Goal: Entertainment & Leisure: Consume media (video, audio)

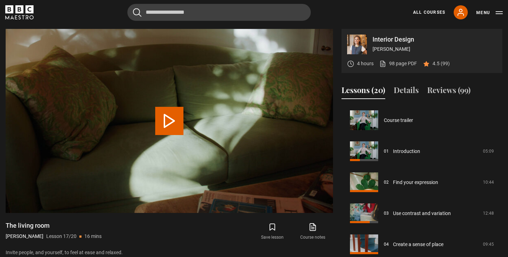
scroll to position [497, 0]
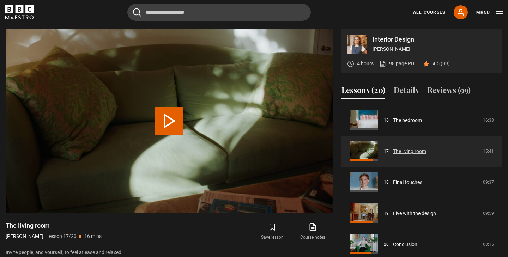
click at [405, 152] on link "The living room" at bounding box center [409, 151] width 33 height 7
click at [164, 117] on button "Play Lesson The living room" at bounding box center [169, 121] width 28 height 28
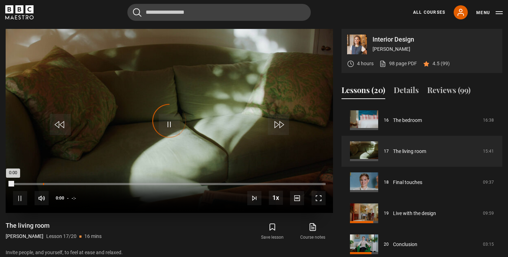
click at [43, 184] on div "-:-" at bounding box center [43, 184] width 1 height 2
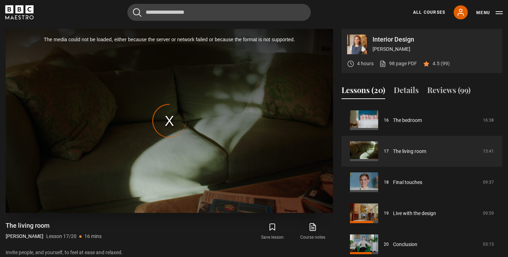
click at [172, 118] on div "The media could not be loaded, either because the server or network failed or b…" at bounding box center [170, 121] width 328 height 184
click at [411, 151] on link "The living room" at bounding box center [409, 151] width 33 height 7
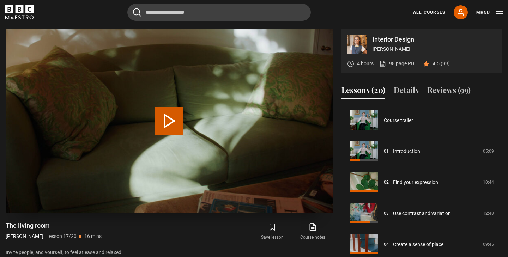
scroll to position [497, 0]
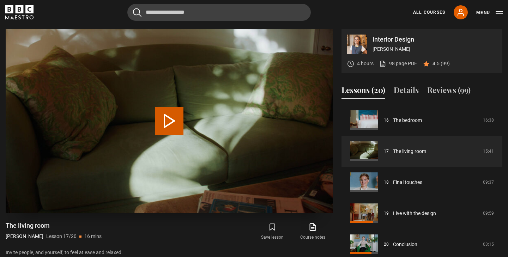
click at [171, 120] on button "Play Lesson The living room" at bounding box center [169, 121] width 28 height 28
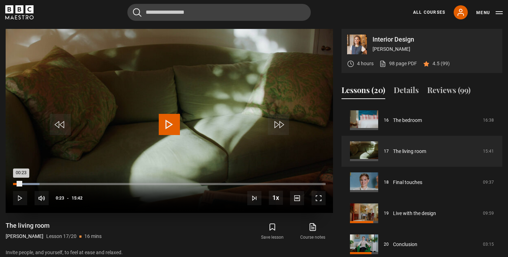
click at [21, 183] on div "00:23" at bounding box center [17, 184] width 8 height 2
click at [16, 184] on div "00:08" at bounding box center [16, 184] width 1 height 2
click at [20, 183] on div "Loaded : 8.48% 00:20 00:08" at bounding box center [169, 184] width 313 height 2
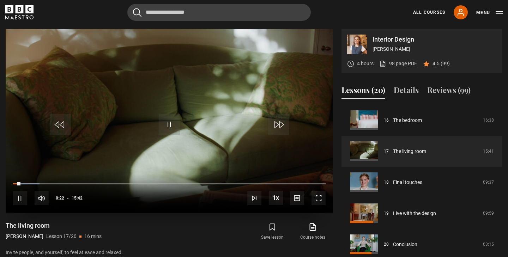
click at [169, 134] on span "Video Player" at bounding box center [169, 124] width 21 height 21
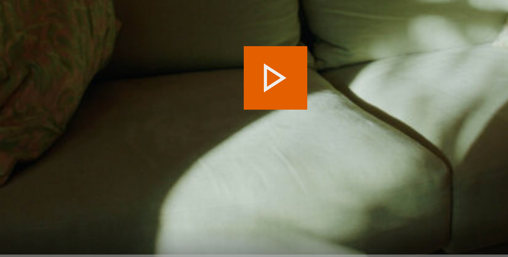
scroll to position [255, 0]
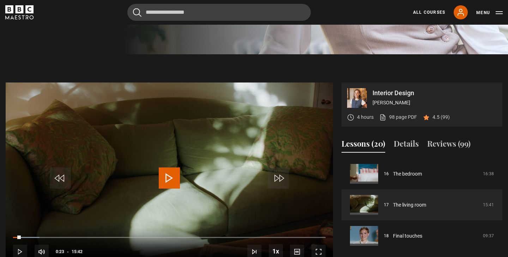
click at [172, 176] on span "Video Player" at bounding box center [169, 178] width 21 height 21
drag, startPoint x: 22, startPoint y: 236, endPoint x: 46, endPoint y: 233, distance: 23.4
click at [46, 233] on div "10s Skip Back 10 seconds Play 10s Skip Forward 10 seconds Loaded : 15.36% 01:14…" at bounding box center [170, 247] width 328 height 39
drag, startPoint x: 46, startPoint y: 237, endPoint x: 67, endPoint y: 236, distance: 21.2
click at [67, 237] on div "02:41" at bounding box center [40, 238] width 54 height 2
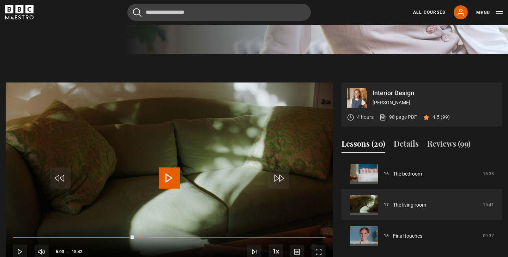
drag, startPoint x: 89, startPoint y: 236, endPoint x: 134, endPoint y: 234, distance: 45.2
click at [134, 234] on div "10s Skip Back 10 seconds Play 10s Skip Forward 10 seconds Loaded : 43.78% 04:09…" at bounding box center [170, 247] width 328 height 39
click at [134, 236] on div "10s Skip Back 10 seconds Pause 10s Skip Forward 10 seconds Loaded : 46.15% 04:0…" at bounding box center [170, 247] width 328 height 39
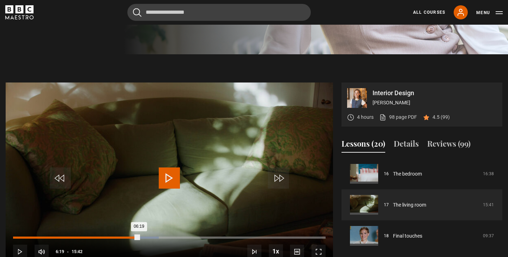
click at [139, 237] on div "06:19" at bounding box center [76, 238] width 126 height 2
drag, startPoint x: 139, startPoint y: 236, endPoint x: 167, endPoint y: 235, distance: 27.5
click at [167, 237] on div "07:42" at bounding box center [90, 238] width 154 height 2
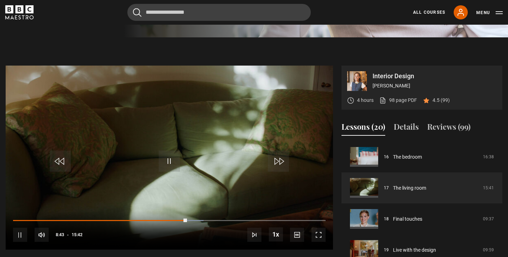
scroll to position [271, 0]
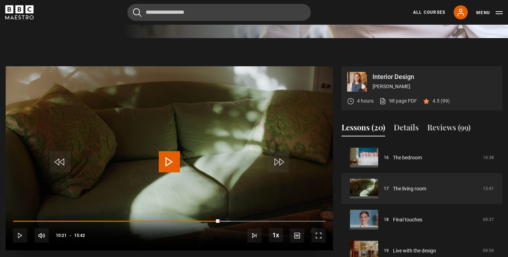
drag, startPoint x: 193, startPoint y: 218, endPoint x: 220, endPoint y: 218, distance: 26.1
click at [220, 218] on div "10s Skip Back 10 seconds Play 10s Skip Forward 10 seconds Loaded : 69.52% 09:34…" at bounding box center [170, 231] width 328 height 39
click at [175, 162] on span "Video Player" at bounding box center [169, 161] width 21 height 21
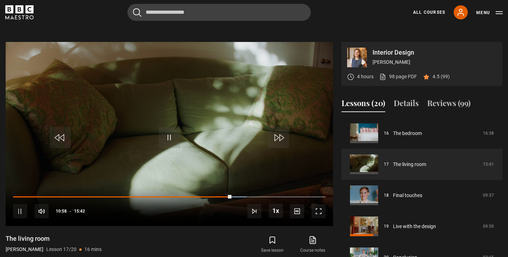
scroll to position [296, 0]
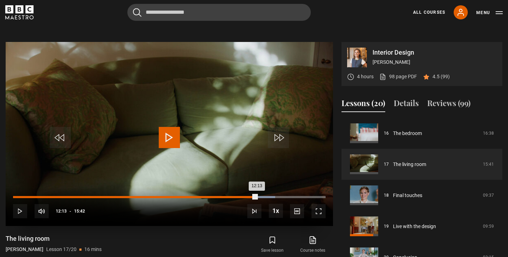
click at [257, 196] on div "12:13" at bounding box center [135, 197] width 244 height 2
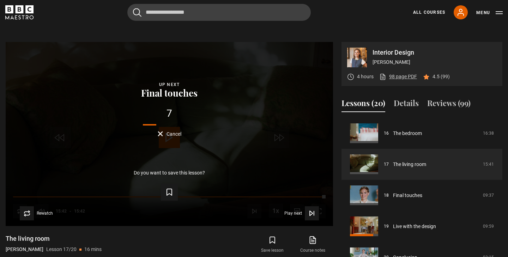
click at [397, 77] on link "98 page PDF (opens in new tab)" at bounding box center [399, 76] width 38 height 7
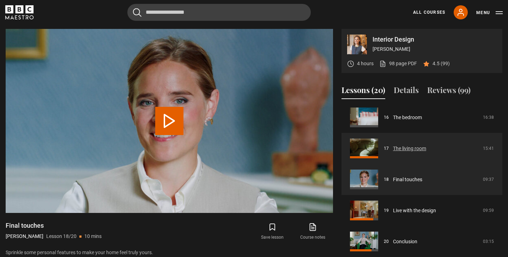
click at [412, 149] on link "The living room" at bounding box center [409, 148] width 33 height 7
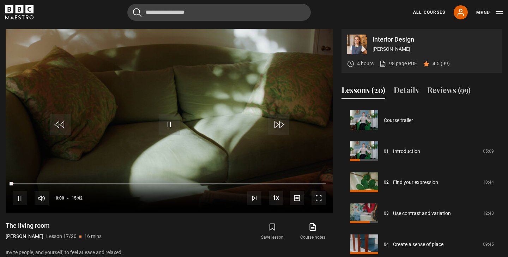
scroll to position [497, 0]
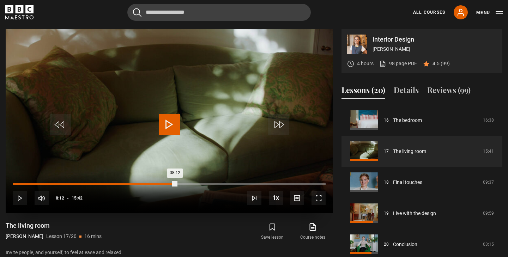
click at [177, 183] on div "Loaded : 0.52% 08:12 08:12" at bounding box center [169, 184] width 313 height 2
click at [188, 183] on div "Loaded : 0.00% 08:43 08:12" at bounding box center [169, 184] width 313 height 2
click at [213, 183] on div "10:02" at bounding box center [213, 184] width 1 height 2
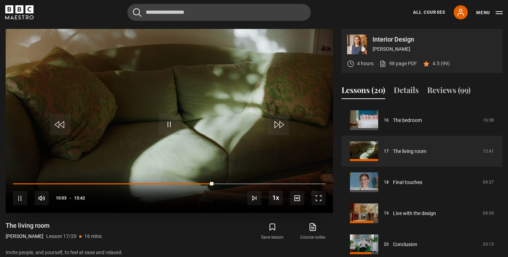
click at [237, 182] on div "10s Skip Back 10 seconds Pause 10s Skip Forward 10 seconds Loaded : 0.00% 10:02…" at bounding box center [170, 193] width 328 height 39
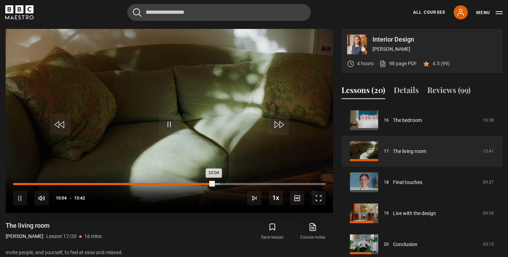
click at [237, 184] on div "Loaded : 66.30% 11:13 10:04" at bounding box center [169, 184] width 313 height 2
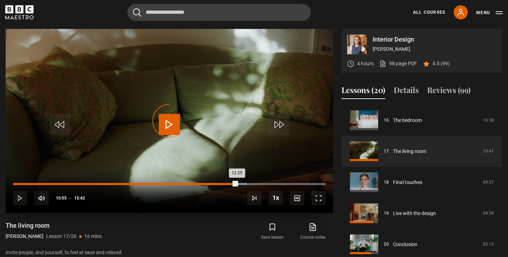
click at [231, 184] on div "10:55" at bounding box center [231, 184] width 1 height 2
click at [222, 183] on div "10:29" at bounding box center [222, 184] width 1 height 2
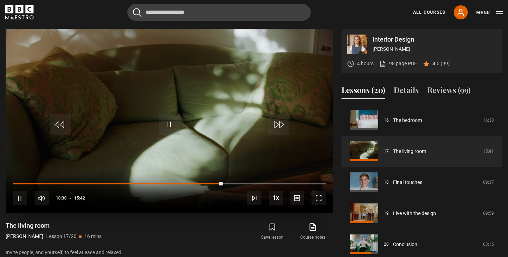
click at [214, 182] on div "10s Skip Back 10 seconds Pause 10s Skip Forward 10 seconds Loaded : 66.87% 10:2…" at bounding box center [170, 193] width 328 height 39
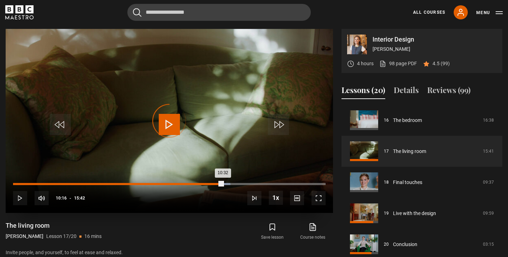
click at [218, 183] on div "10:16" at bounding box center [218, 184] width 1 height 2
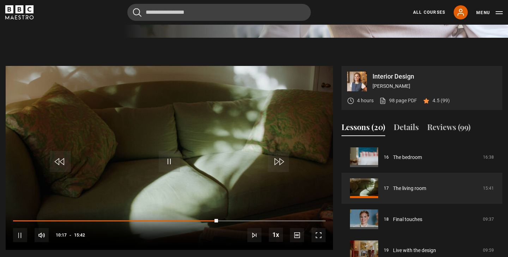
scroll to position [271, 0]
click at [323, 232] on span "Video Player" at bounding box center [319, 236] width 14 height 14
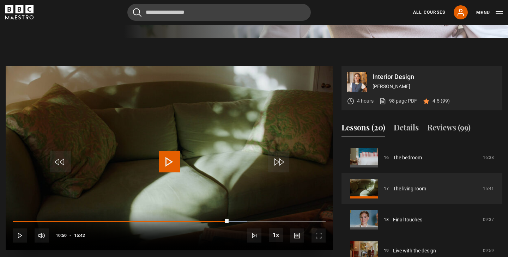
drag, startPoint x: 221, startPoint y: 220, endPoint x: 229, endPoint y: 217, distance: 8.2
click at [229, 217] on div "10s Skip Back 10 seconds Play 10s Skip Forward 10 seconds Loaded : 74.83% 10:44…" at bounding box center [170, 231] width 328 height 39
